Goal: Transaction & Acquisition: Book appointment/travel/reservation

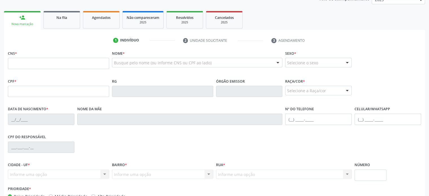
scroll to position [115, 0]
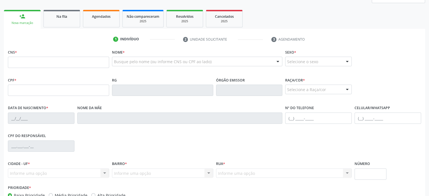
click at [90, 74] on div "CNS *" at bounding box center [58, 62] width 104 height 28
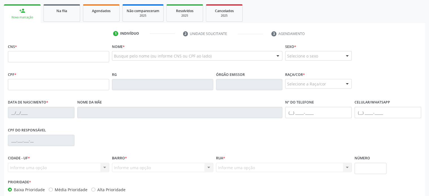
scroll to position [129, 0]
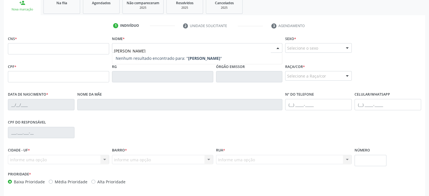
type input "[PERSON_NAME]"
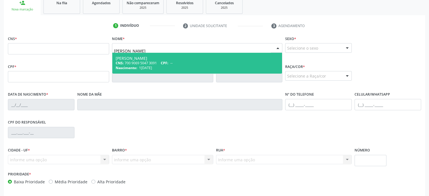
click at [173, 64] on span "--" at bounding box center [172, 63] width 2 height 5
type input "700 9069 5047 3091"
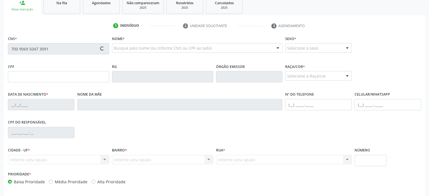
type input "1[DATE]"
type input "Genilucia [PERSON_NAME]"
type input "[PHONE_NUMBER]"
type input "132"
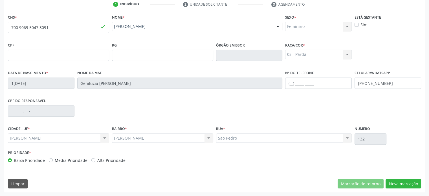
scroll to position [150, 0]
click at [410, 182] on button "Nova marcação" at bounding box center [404, 185] width 36 height 10
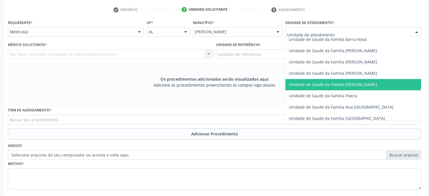
scroll to position [308, 0]
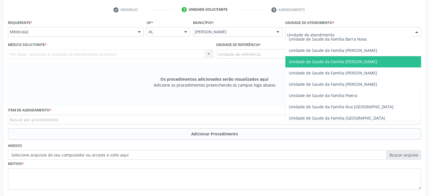
click at [331, 60] on span "Unidade de Saude da Familia [PERSON_NAME]" at bounding box center [333, 61] width 88 height 5
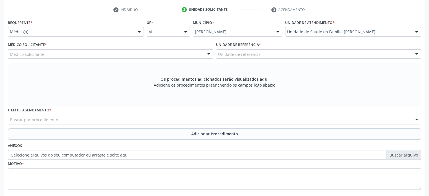
click at [148, 52] on div "Médico solicitante" at bounding box center [111, 54] width 206 height 10
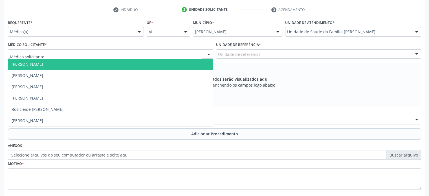
click at [54, 68] on span "[PERSON_NAME]" at bounding box center [110, 64] width 205 height 11
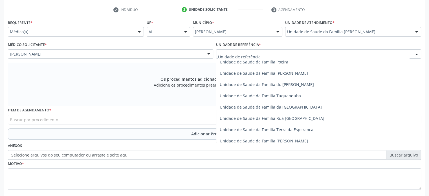
scroll to position [92, 0]
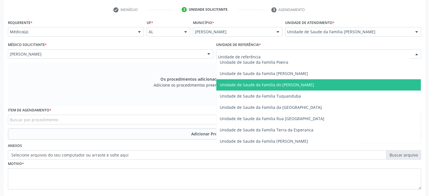
click at [281, 79] on span "Unidade de Saude da Familia do [PERSON_NAME]" at bounding box center [319, 84] width 205 height 11
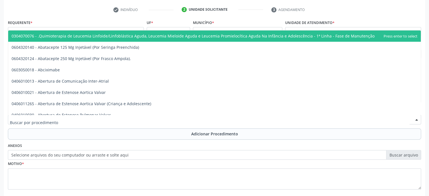
click at [60, 119] on div at bounding box center [215, 120] width 414 height 10
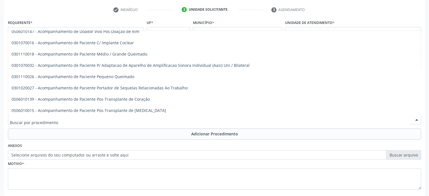
scroll to position [325, 0]
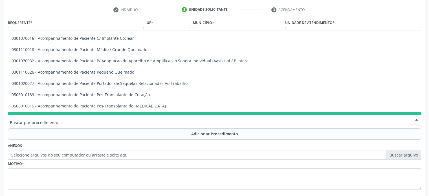
click at [84, 125] on input "text" at bounding box center [210, 122] width 400 height 11
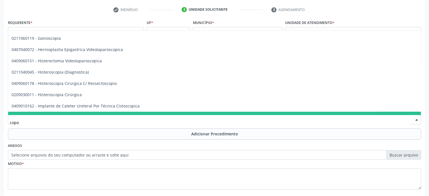
scroll to position [0, 0]
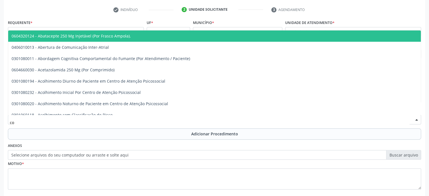
type input "c"
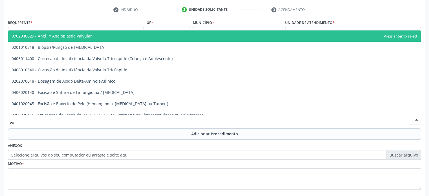
type input "v"
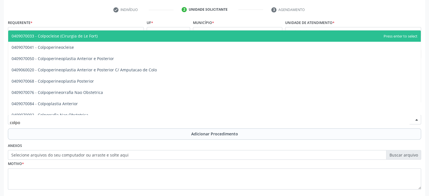
type input "colpos"
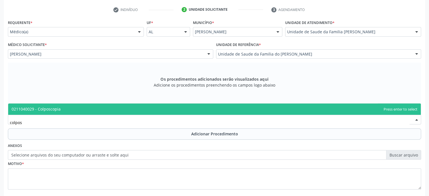
click at [48, 106] on span "0211040029 - Colposcopia" at bounding box center [36, 108] width 49 height 5
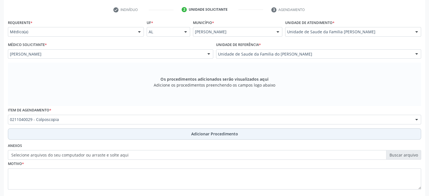
click at [139, 134] on button "Adicionar Procedimento" at bounding box center [215, 133] width 414 height 11
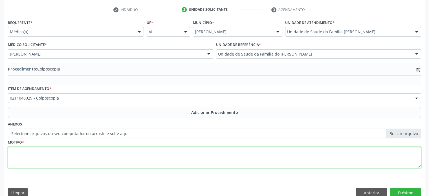
drag, startPoint x: 48, startPoint y: 150, endPoint x: 165, endPoint y: 139, distance: 117.2
click at [165, 139] on div "Motivo *" at bounding box center [215, 153] width 414 height 30
click at [397, 133] on label "Selecione arquivos do seu computador ou arraste e solte aqui" at bounding box center [215, 134] width 414 height 10
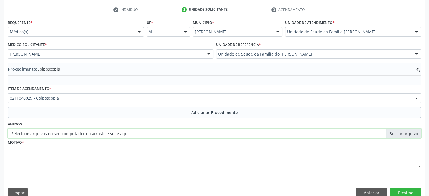
click at [397, 133] on input "Selecione arquivos do seu computador ou arraste e solte aqui" at bounding box center [215, 134] width 414 height 10
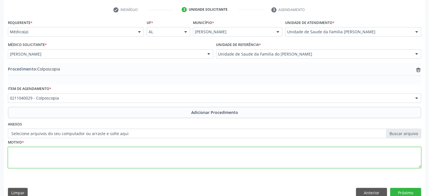
click at [142, 156] on textarea at bounding box center [215, 157] width 414 height 21
type textarea "teste"
click at [402, 190] on button "Próximo" at bounding box center [405, 193] width 31 height 10
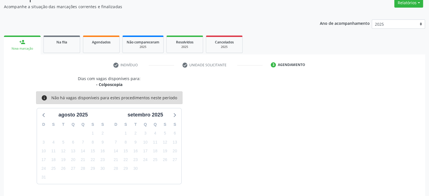
scroll to position [106, 0]
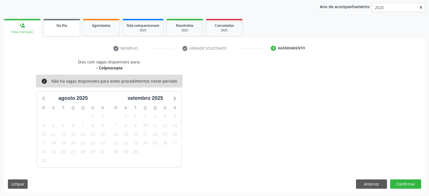
click at [61, 25] on span "Na fila" at bounding box center [61, 25] width 11 height 5
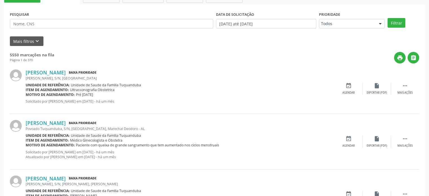
scroll to position [141, 0]
drag, startPoint x: 61, startPoint y: 25, endPoint x: 50, endPoint y: 38, distance: 17.2
click at [50, 38] on div "Mais filtros keyboard_arrow_down" at bounding box center [214, 41] width 413 height 10
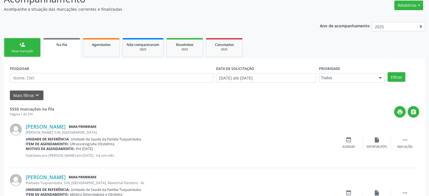
scroll to position [86, 0]
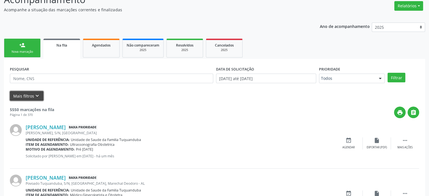
click at [28, 96] on button "Mais filtros keyboard_arrow_down" at bounding box center [27, 96] width 34 height 10
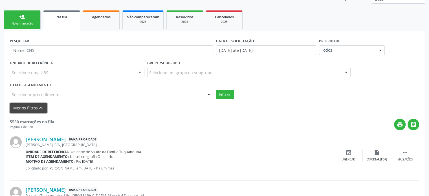
scroll to position [115, 0]
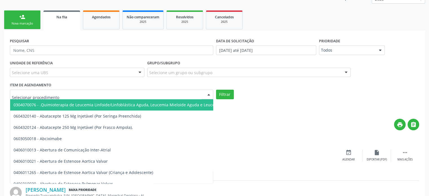
click at [54, 91] on div at bounding box center [112, 95] width 204 height 10
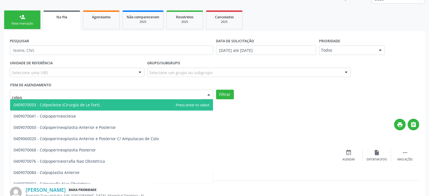
type input "colpos"
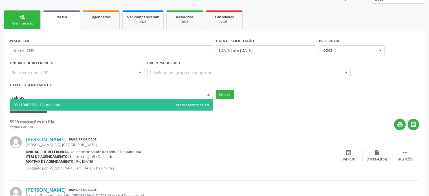
click at [58, 102] on span "0211040029 - Colposcopia" at bounding box center [38, 104] width 49 height 5
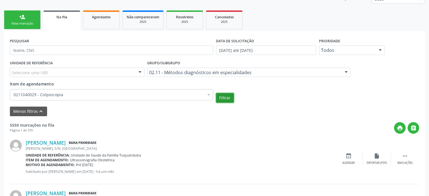
click at [225, 94] on button "Filtrar" at bounding box center [225, 98] width 18 height 10
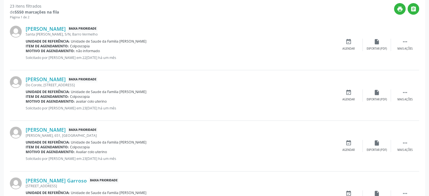
scroll to position [198, 0]
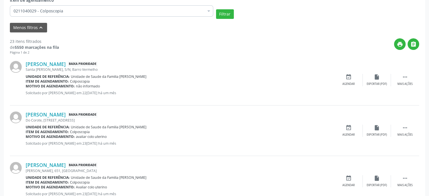
click at [216, 23] on div "Menos filtros keyboard_arrow_up" at bounding box center [214, 28] width 413 height 10
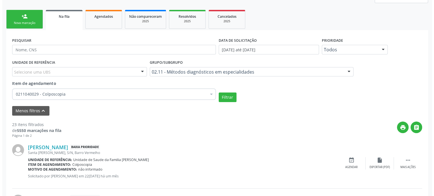
scroll to position [0, 0]
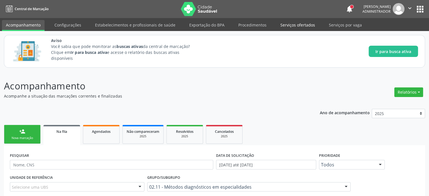
click at [294, 25] on link "Serviços ofertados" at bounding box center [298, 25] width 43 height 10
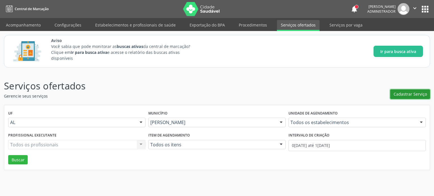
click at [416, 91] on button "Cadastrar Serviço" at bounding box center [410, 95] width 40 height 10
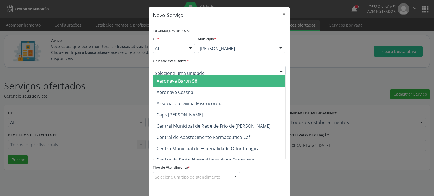
click at [228, 73] on div at bounding box center [219, 71] width 133 height 10
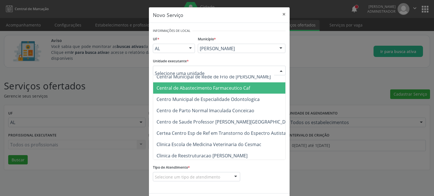
scroll to position [50, 0]
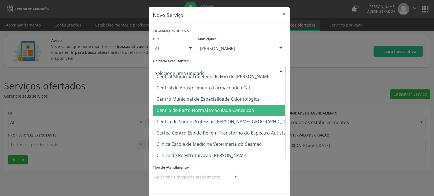
click at [204, 110] on span "Centro de Parto Normal Imaculada Conceicao" at bounding box center [205, 110] width 98 height 6
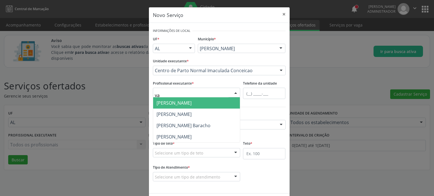
type input "van"
click at [174, 106] on span "[PERSON_NAME]" at bounding box center [173, 103] width 35 height 6
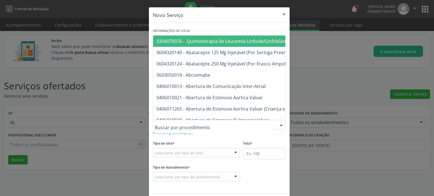
click at [202, 125] on div at bounding box center [219, 125] width 133 height 10
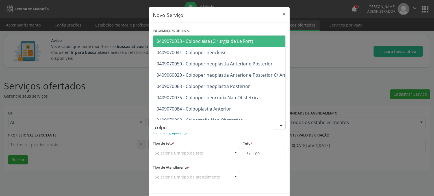
type input "colpos"
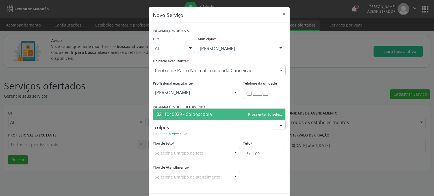
click at [192, 114] on span "0211040029 - Colposcopia" at bounding box center [183, 114] width 55 height 6
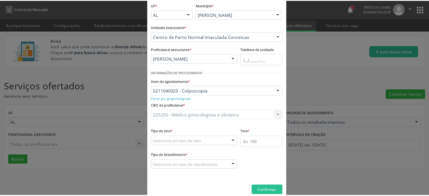
scroll to position [43, 0]
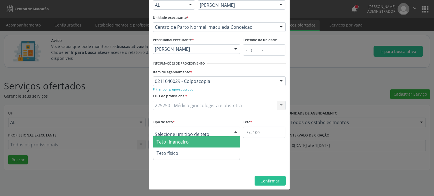
click at [171, 128] on div at bounding box center [197, 132] width 88 height 10
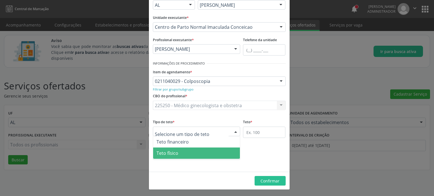
click at [178, 152] on span "Teto físico" at bounding box center [196, 153] width 87 height 11
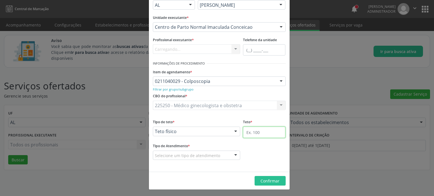
click at [249, 131] on input "text" at bounding box center [264, 132] width 42 height 11
type input "45"
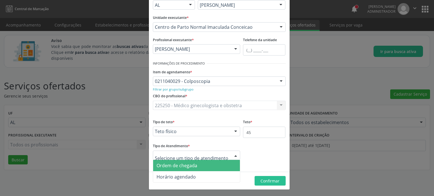
click at [197, 166] on span "Ordem de chegada" at bounding box center [196, 165] width 87 height 11
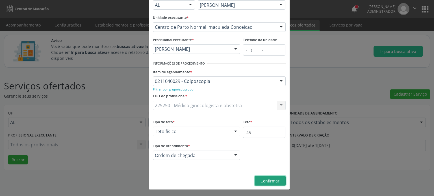
click at [260, 181] on span "Confirmar" at bounding box center [269, 180] width 19 height 5
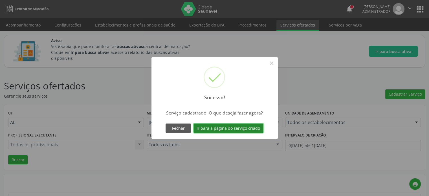
click at [212, 127] on button "Ir para a página do serviço criado" at bounding box center [229, 129] width 70 height 10
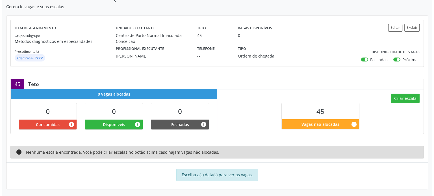
scroll to position [101, 0]
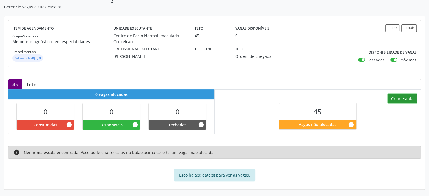
click at [401, 97] on button "Criar escala" at bounding box center [402, 99] width 29 height 10
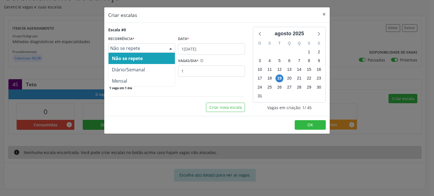
click at [136, 47] on span "Não se repete" at bounding box center [136, 48] width 53 height 6
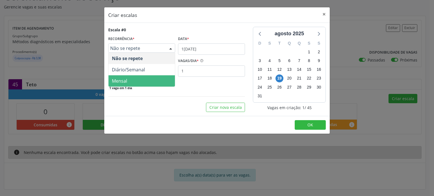
click at [128, 81] on span "Mensal" at bounding box center [141, 80] width 66 height 11
select select "7"
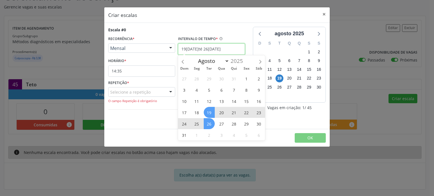
click at [217, 48] on input "19[DATE]té 26[DATE]" at bounding box center [211, 48] width 67 height 11
click at [212, 123] on span "26" at bounding box center [209, 123] width 11 height 11
type input "[DATE]"
click at [208, 115] on span "19" at bounding box center [209, 112] width 11 height 11
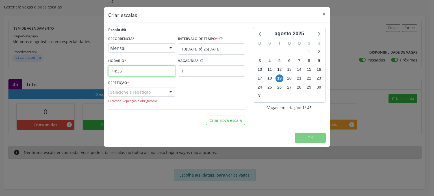
click at [127, 68] on input "14:35" at bounding box center [141, 71] width 67 height 11
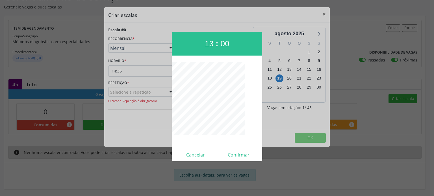
click at [152, 122] on div at bounding box center [217, 98] width 434 height 196
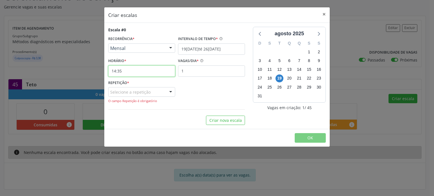
click at [154, 73] on input "14:35" at bounding box center [141, 71] width 67 height 11
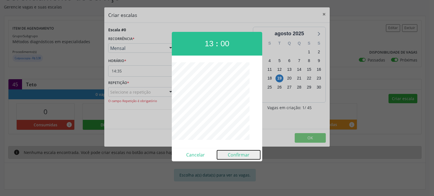
click at [241, 153] on button "Confirmar" at bounding box center [238, 154] width 43 height 9
type input "13:00"
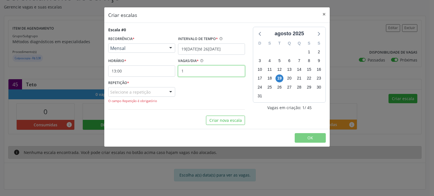
click at [185, 69] on input "1" at bounding box center [211, 71] width 67 height 11
type input "10"
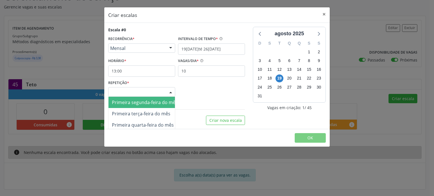
click at [128, 94] on div "Selecione a repetição" at bounding box center [141, 92] width 67 height 10
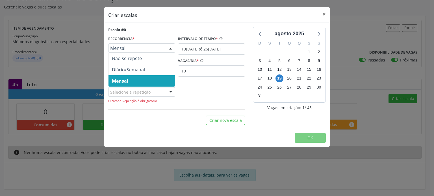
click at [149, 49] on span "Mensal" at bounding box center [136, 48] width 53 height 6
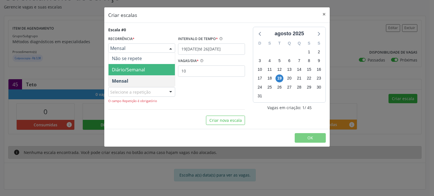
click at [142, 67] on span "Diário/Semanal" at bounding box center [128, 70] width 33 height 6
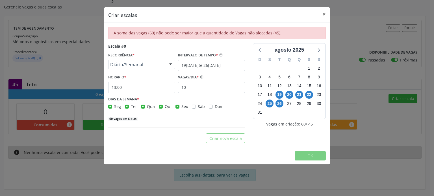
click at [131, 108] on label "Ter" at bounding box center [134, 107] width 6 height 6
click at [126, 108] on input "Ter" at bounding box center [127, 106] width 4 height 5
checkbox input "false"
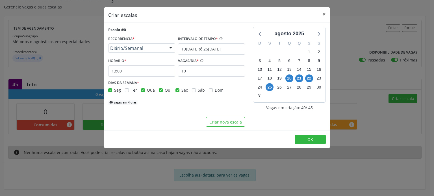
click at [147, 91] on label "Qua" at bounding box center [151, 90] width 8 height 6
click at [142, 91] on input "Qua" at bounding box center [143, 89] width 4 height 5
checkbox input "false"
click at [157, 89] on div "Seg Ter Qua Qui Sex Sáb Dom" at bounding box center [176, 90] width 137 height 6
click at [165, 89] on label "Qui" at bounding box center [168, 90] width 7 height 6
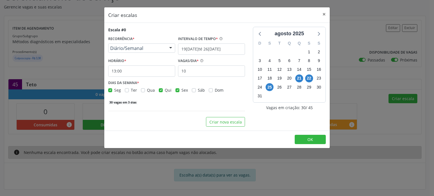
click at [159, 89] on input "Qui" at bounding box center [161, 89] width 4 height 5
checkbox input "false"
click at [181, 90] on label "Sex" at bounding box center [184, 90] width 6 height 6
click at [176, 90] on input "Sex" at bounding box center [177, 89] width 4 height 5
checkbox input "false"
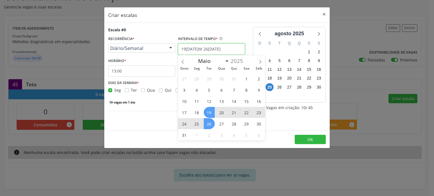
click at [219, 49] on input "19[DATE]té 26[DATE]" at bounding box center [211, 48] width 67 height 11
click at [227, 63] on select "Maio Junho Julho Agosto Setembro Outubro Novembro" at bounding box center [212, 61] width 34 height 8
select select "8"
click at [195, 57] on select "Maio Junho Julho Agosto Setembro Outubro Novembro" at bounding box center [212, 61] width 34 height 8
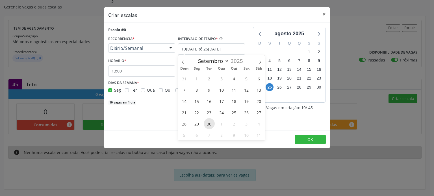
click at [207, 126] on span "30" at bounding box center [209, 123] width 11 height 11
type input "3[DATE]"
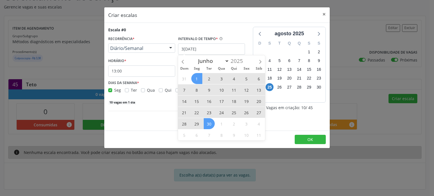
click at [200, 76] on span "1" at bounding box center [196, 78] width 11 height 11
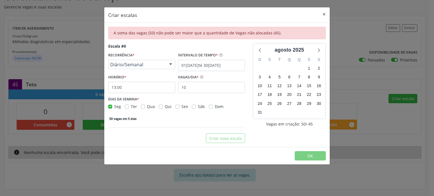
click at [152, 127] on hr at bounding box center [176, 127] width 137 height 0
click at [319, 47] on icon at bounding box center [318, 49] width 7 height 7
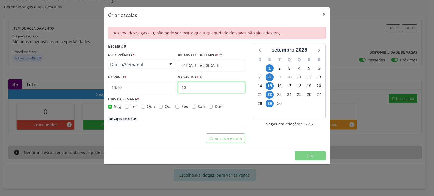
click at [213, 92] on input "10" at bounding box center [211, 87] width 67 height 11
type input "1"
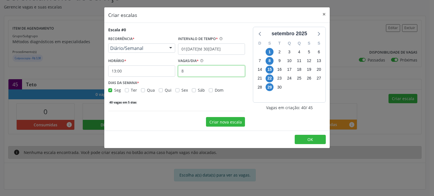
type input "8"
click at [224, 124] on button "Criar nova escala" at bounding box center [225, 122] width 39 height 10
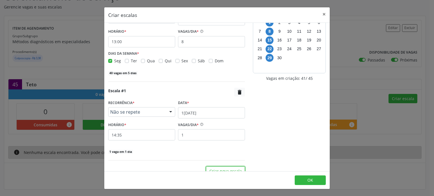
scroll to position [37, 0]
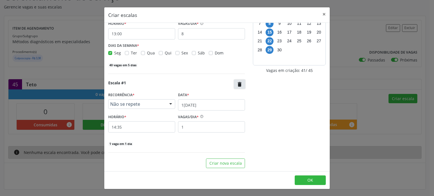
click at [237, 82] on icon "" at bounding box center [239, 84] width 6 height 6
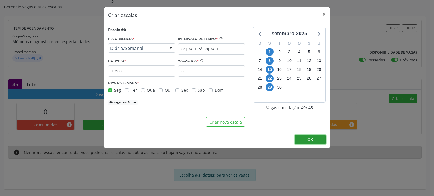
click at [322, 139] on button "OK" at bounding box center [309, 140] width 31 height 10
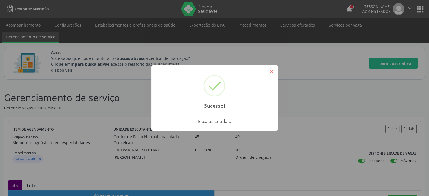
click at [269, 70] on button "×" at bounding box center [272, 72] width 10 height 10
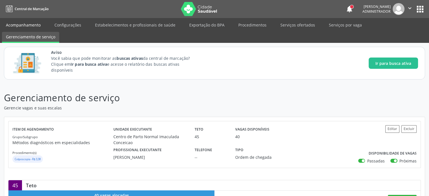
click at [34, 28] on link "Acompanhamento" at bounding box center [23, 25] width 43 height 10
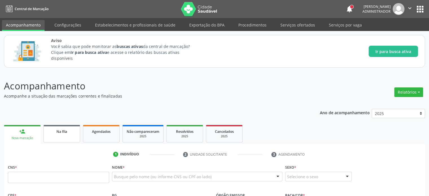
click at [73, 128] on div "Na fila" at bounding box center [62, 131] width 28 height 6
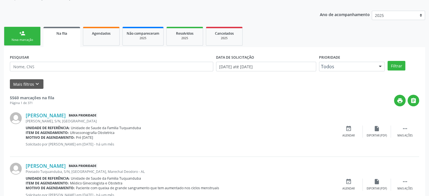
scroll to position [105, 0]
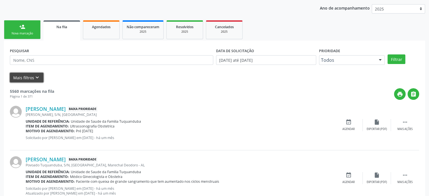
click at [21, 76] on button "Mais filtros keyboard_arrow_down" at bounding box center [27, 78] width 34 height 10
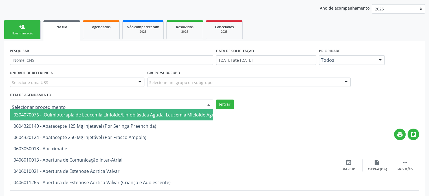
click at [58, 102] on div at bounding box center [112, 105] width 204 height 10
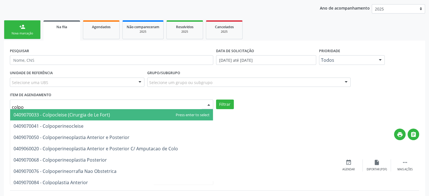
type input "colpos"
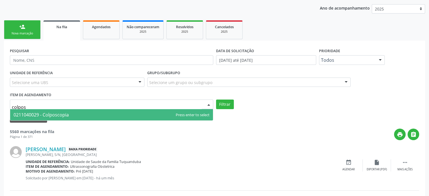
click at [45, 115] on span "0211040029 - Colposcopia" at bounding box center [41, 115] width 55 height 6
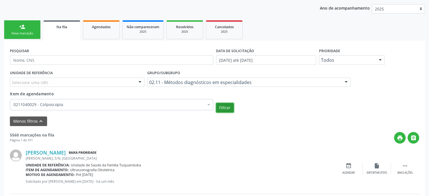
click at [225, 106] on button "Filtrar" at bounding box center [225, 108] width 18 height 10
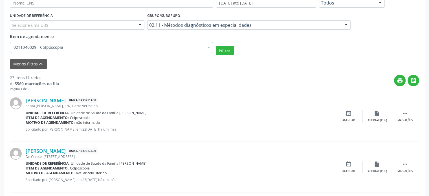
scroll to position [162, 0]
click at [352, 113] on div "event_available Agendar" at bounding box center [349, 116] width 28 height 12
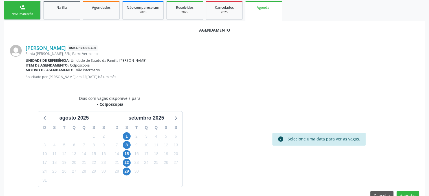
scroll to position [138, 0]
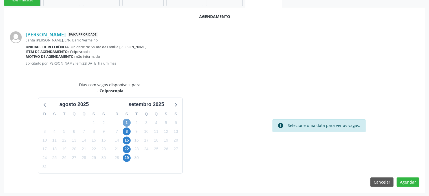
click at [128, 121] on span "1" at bounding box center [127, 123] width 8 height 8
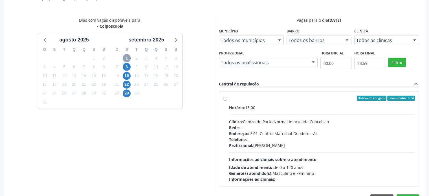
scroll to position [219, 0]
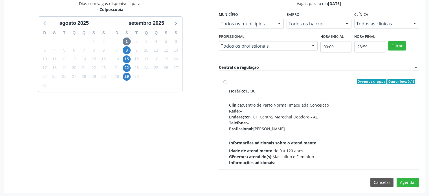
click at [229, 82] on label "Ordem de chegada Consumidos: 0 / 8 Horário: 13:00 Clínica: Centro de Parto Norm…" at bounding box center [322, 122] width 186 height 87
click at [224, 82] on input "Ordem de chegada Consumidos: 0 / 8 Horário: 13:00 Clínica: Centro de Parto Norm…" at bounding box center [225, 81] width 4 height 5
radio input "true"
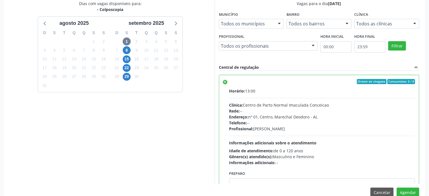
scroll to position [28, 0]
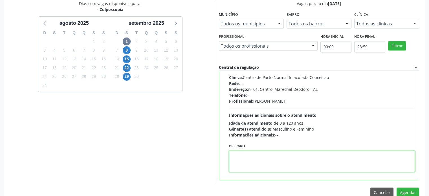
click at [267, 156] on textarea at bounding box center [322, 161] width 186 height 21
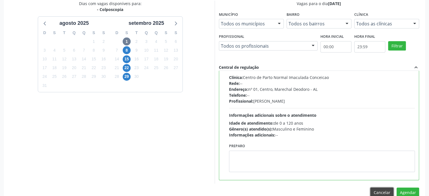
click at [378, 189] on button "Cancelar" at bounding box center [382, 193] width 23 height 10
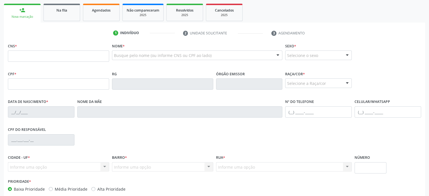
scroll to position [121, 0]
click at [64, 11] on span "Na fila" at bounding box center [61, 10] width 11 height 5
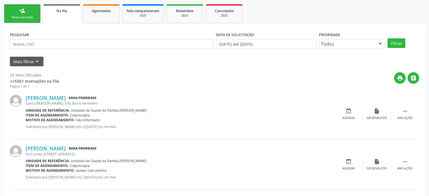
click at [116, 126] on p "Solicitado por [PERSON_NAME] em 22[DATE] há um mês" at bounding box center [180, 127] width 309 height 5
click at [78, 46] on input "text" at bounding box center [112, 44] width 204 height 10
type input "[PERSON_NAME]"
click at [388, 38] on button "Filtrar" at bounding box center [397, 43] width 18 height 10
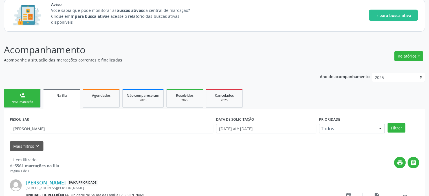
scroll to position [73, 0]
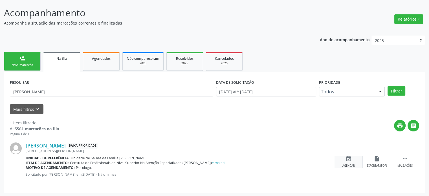
click at [351, 156] on icon "event_available" at bounding box center [349, 159] width 6 height 6
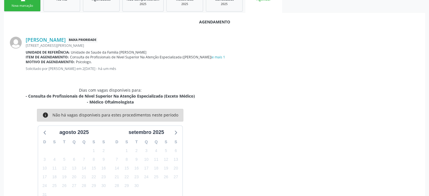
scroll to position [160, 0]
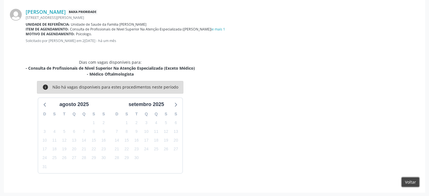
click at [413, 178] on button "Voltar" at bounding box center [411, 183] width 18 height 10
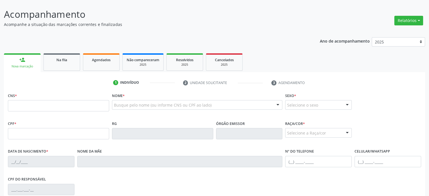
scroll to position [68, 0]
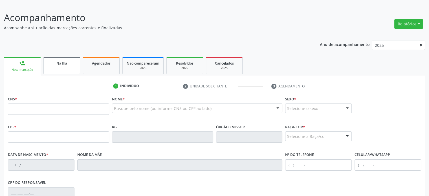
click at [55, 68] on link "Na fila" at bounding box center [61, 66] width 37 height 18
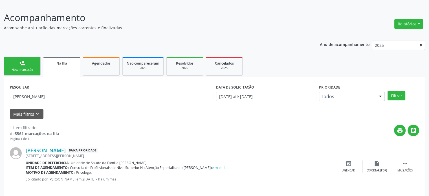
scroll to position [73, 0]
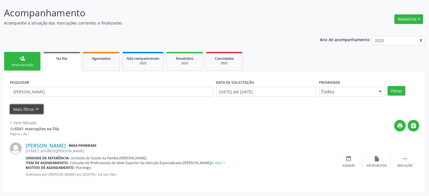
click at [21, 109] on button "Mais filtros keyboard_arrow_down" at bounding box center [27, 109] width 34 height 10
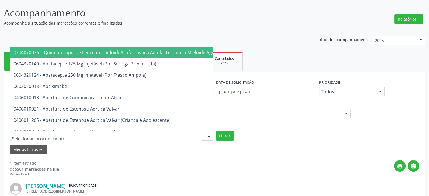
click at [90, 134] on div at bounding box center [112, 136] width 204 height 10
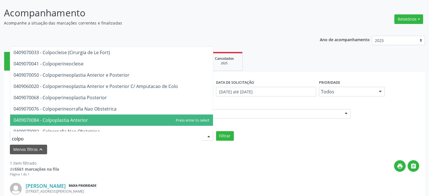
type input "colpos"
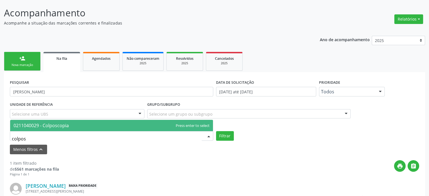
click at [85, 122] on span "0211040029 - Colposcopia" at bounding box center [111, 125] width 203 height 11
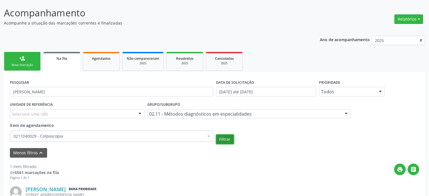
click at [219, 139] on button "Filtrar" at bounding box center [225, 140] width 18 height 10
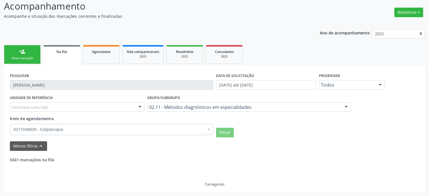
scroll to position [62, 0]
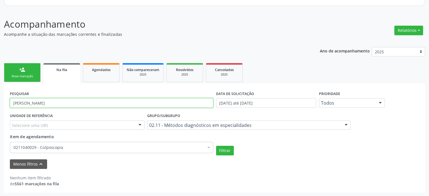
click at [37, 104] on input "[PERSON_NAME]" at bounding box center [112, 103] width 204 height 10
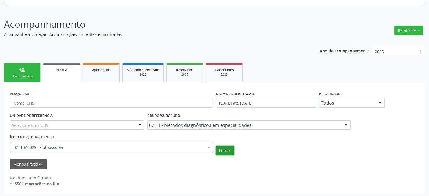
click at [222, 152] on button "Filtrar" at bounding box center [225, 151] width 18 height 10
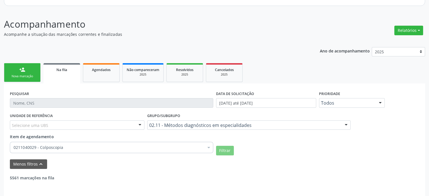
drag, startPoint x: 212, startPoint y: 151, endPoint x: 184, endPoint y: 150, distance: 28.3
click at [184, 150] on div "0211040029 - Colposcopia Desfazer seleção Selecionados 0211040029 - Colposcopia…" at bounding box center [112, 147] width 204 height 10
click at [277, 161] on div "Menos filtros keyboard_arrow_up" at bounding box center [214, 165] width 413 height 10
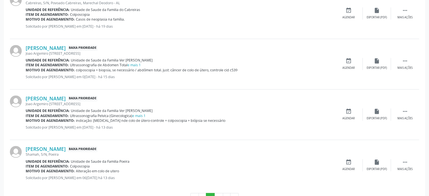
scroll to position [855, 0]
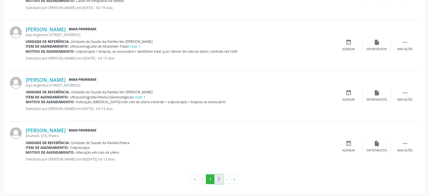
click at [218, 177] on button "2" at bounding box center [219, 179] width 9 height 10
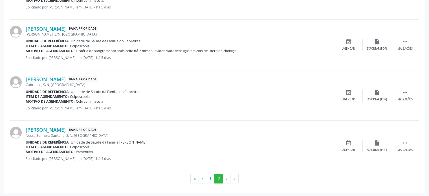
scroll to position [487, 0]
click at [344, 143] on div "event_available Agendar" at bounding box center [349, 146] width 28 height 12
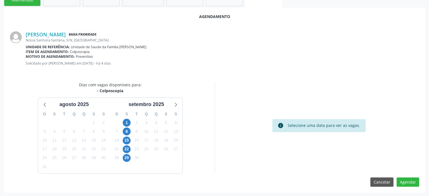
scroll to position [138, 0]
click at [130, 123] on span "1" at bounding box center [127, 123] width 8 height 8
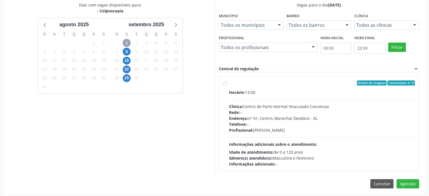
scroll to position [219, 0]
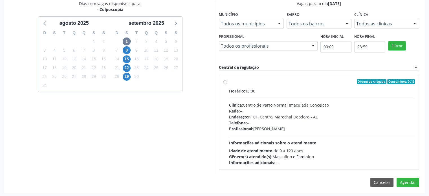
click at [229, 80] on label "Ordem de chegada Consumidos: 0 / 8 Horário: 13:00 Clínica: Centro de Parto Norm…" at bounding box center [322, 122] width 186 height 87
click at [224, 80] on input "Ordem de chegada Consumidos: 0 / 8 Horário: 13:00 Clínica: Centro de Parto Norm…" at bounding box center [225, 81] width 4 height 5
radio input "true"
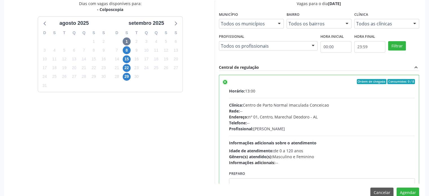
scroll to position [28, 0]
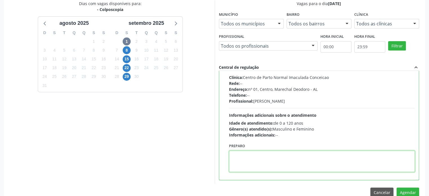
click at [299, 158] on textarea at bounding box center [322, 161] width 186 height 21
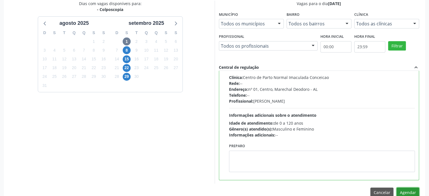
click at [410, 188] on button "Agendar" at bounding box center [408, 193] width 23 height 10
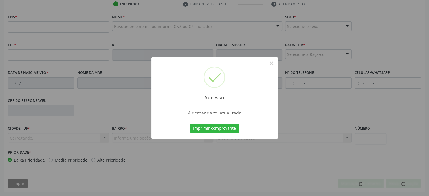
scroll to position [150, 0]
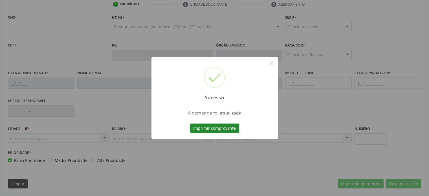
click at [221, 130] on button "Imprimir comprovante" at bounding box center [214, 129] width 49 height 10
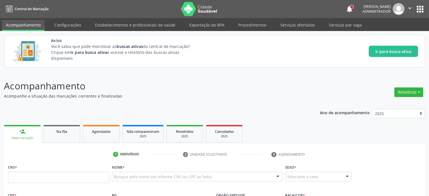
scroll to position [0, 0]
click at [93, 127] on link "Agendados" at bounding box center [101, 134] width 37 height 18
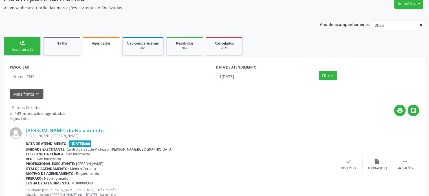
scroll to position [98, 0]
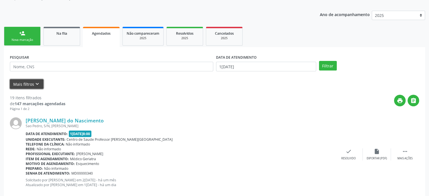
click at [21, 82] on button "Mais filtros keyboard_arrow_down" at bounding box center [27, 84] width 34 height 10
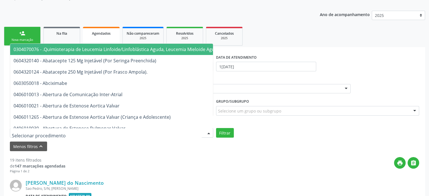
click at [92, 130] on div at bounding box center [112, 133] width 204 height 10
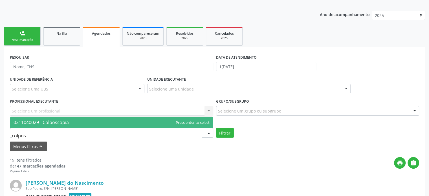
type input "colposc"
click at [83, 119] on span "0211040029 - Colposcopia" at bounding box center [111, 122] width 203 height 11
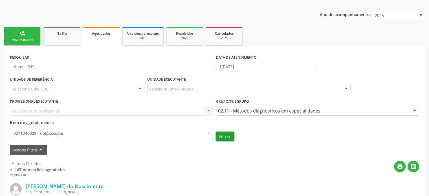
click at [227, 136] on button "Filtrar" at bounding box center [225, 137] width 18 height 10
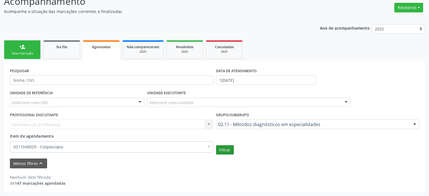
scroll to position [84, 0]
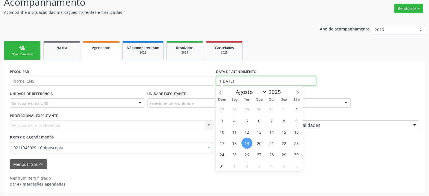
click at [234, 78] on input "1[DATE]" at bounding box center [266, 81] width 100 height 10
click at [297, 93] on icon at bounding box center [298, 93] width 4 height 4
select select "8"
click at [237, 108] on span "1" at bounding box center [234, 109] width 11 height 11
type input "[DATE]"
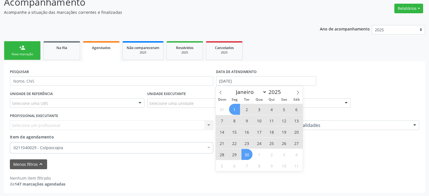
click at [247, 157] on span "30" at bounding box center [247, 154] width 11 height 11
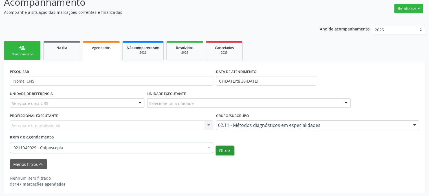
click at [222, 147] on button "Filtrar" at bounding box center [225, 151] width 18 height 10
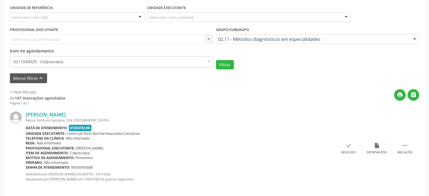
scroll to position [175, 0]
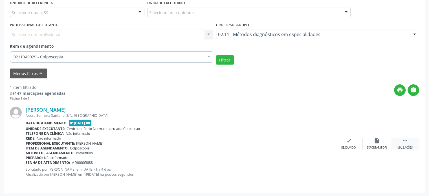
click at [408, 142] on icon "" at bounding box center [405, 141] width 6 height 6
click at [321, 141] on icon "cancel" at bounding box center [321, 141] width 6 height 6
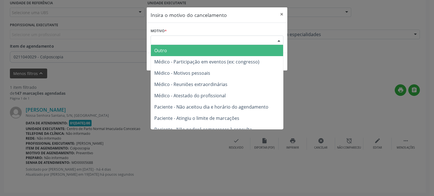
click at [206, 40] on div "Escolha o motivo" at bounding box center [216, 41] width 133 height 10
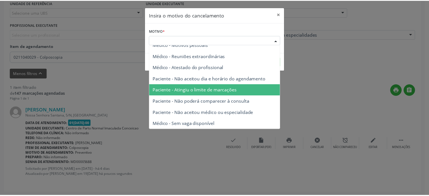
scroll to position [0, 0]
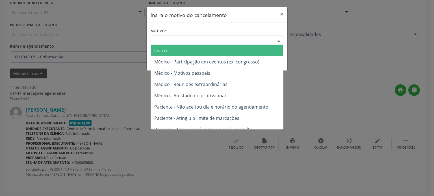
click at [169, 50] on span "Outro" at bounding box center [217, 50] width 132 height 11
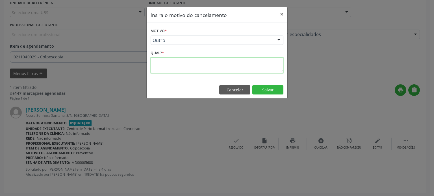
click at [187, 61] on textarea at bounding box center [216, 66] width 133 height 16
click at [232, 92] on button "Cancelar" at bounding box center [234, 90] width 31 height 10
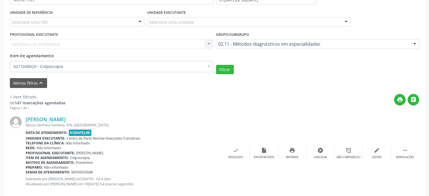
scroll to position [112, 0]
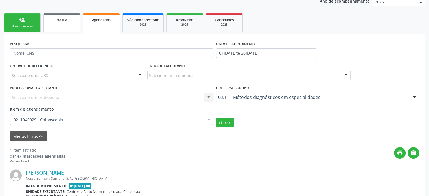
click at [70, 28] on link "Na fila" at bounding box center [61, 22] width 37 height 19
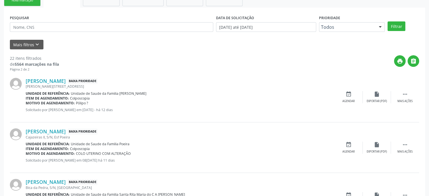
scroll to position [138, 0]
click at [18, 45] on button "Mais filtros keyboard_arrow_down" at bounding box center [27, 45] width 34 height 10
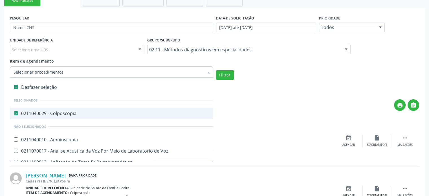
click at [15, 87] on label at bounding box center [16, 87] width 4 height 4
checkbox Colposcopia "false"
click at [32, 70] on input "Item de agendamento" at bounding box center [109, 71] width 191 height 11
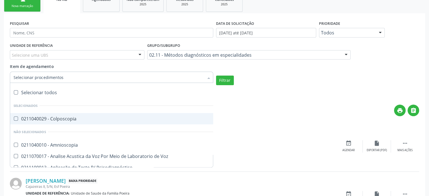
scroll to position [132, 0]
click at [59, 78] on input "Item de agendamento" at bounding box center [109, 77] width 191 height 11
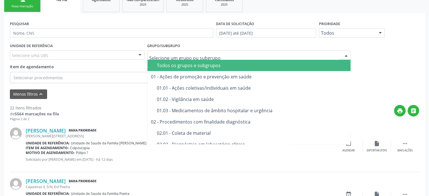
click at [203, 69] on span "Todos os grupos e subgrupos" at bounding box center [250, 65] width 204 height 11
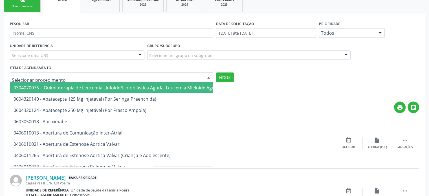
click at [83, 76] on div at bounding box center [112, 78] width 204 height 10
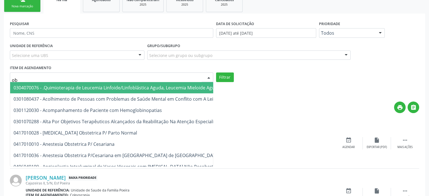
type input "obs"
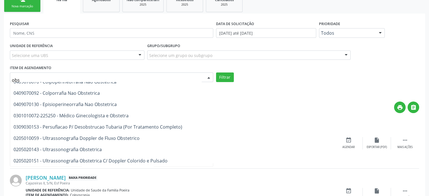
scroll to position [66, 0]
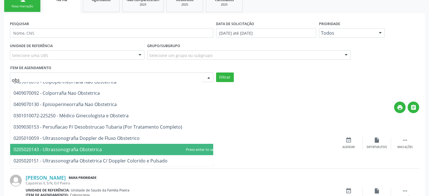
click at [76, 147] on span "0205020143 - Ultrassonografia Obstetrica" at bounding box center [58, 150] width 88 height 6
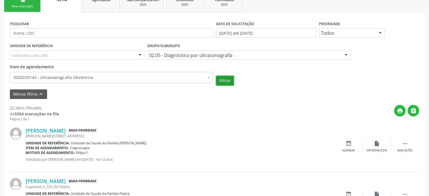
click at [219, 79] on button "Filtrar" at bounding box center [225, 81] width 18 height 10
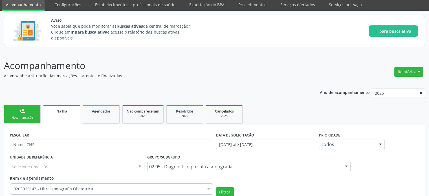
scroll to position [17, 0]
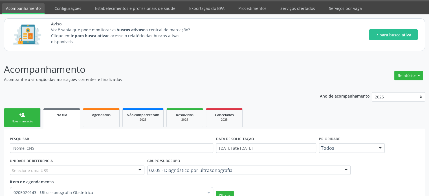
click at [287, 13] on li "Serviços ofertados" at bounding box center [298, 8] width 43 height 11
click at [282, 9] on link "Serviços ofertados" at bounding box center [298, 8] width 43 height 10
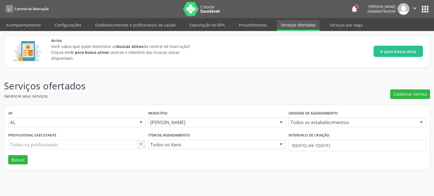
click at [432, 5] on nav "Central de Marcação notifications [PERSON_NAME] Administrador  Configurações S…" at bounding box center [217, 9] width 434 height 18
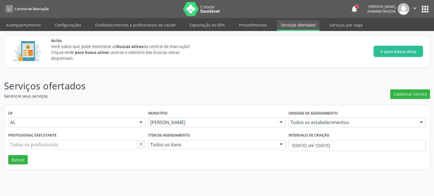
click at [432, 5] on nav "Central de Marcação notifications [PERSON_NAME] Administrador  Configurações S…" at bounding box center [217, 9] width 434 height 18
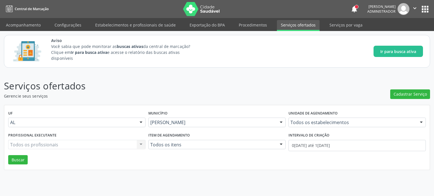
click at [432, 5] on nav "Central de Marcação notifications [PERSON_NAME] Administrador  Configurações S…" at bounding box center [217, 9] width 434 height 18
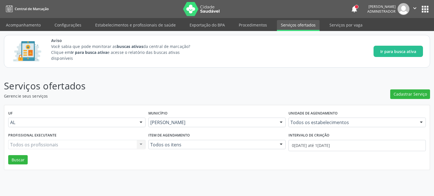
click at [432, 5] on nav "Central de Marcação notifications [PERSON_NAME] Administrador  Configurações S…" at bounding box center [217, 9] width 434 height 18
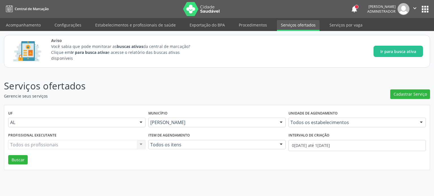
click at [432, 5] on nav "Central de Marcação notifications [PERSON_NAME] Administrador  Configurações S…" at bounding box center [217, 9] width 434 height 18
click at [191, 7] on img at bounding box center [201, 9] width 37 height 14
